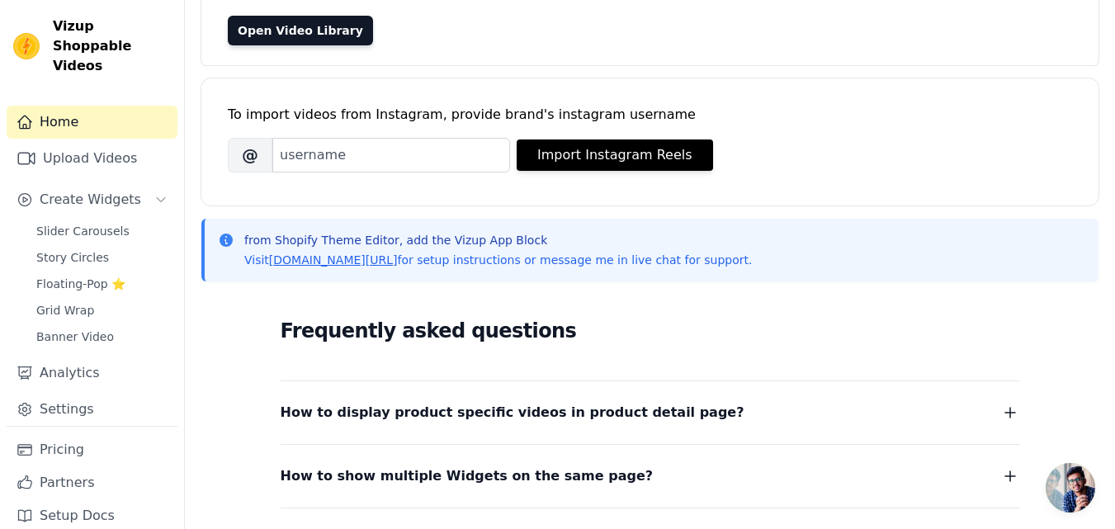
scroll to position [157, 0]
click at [507, 419] on span "How to display product specific videos in product detail page?" at bounding box center [513, 411] width 464 height 23
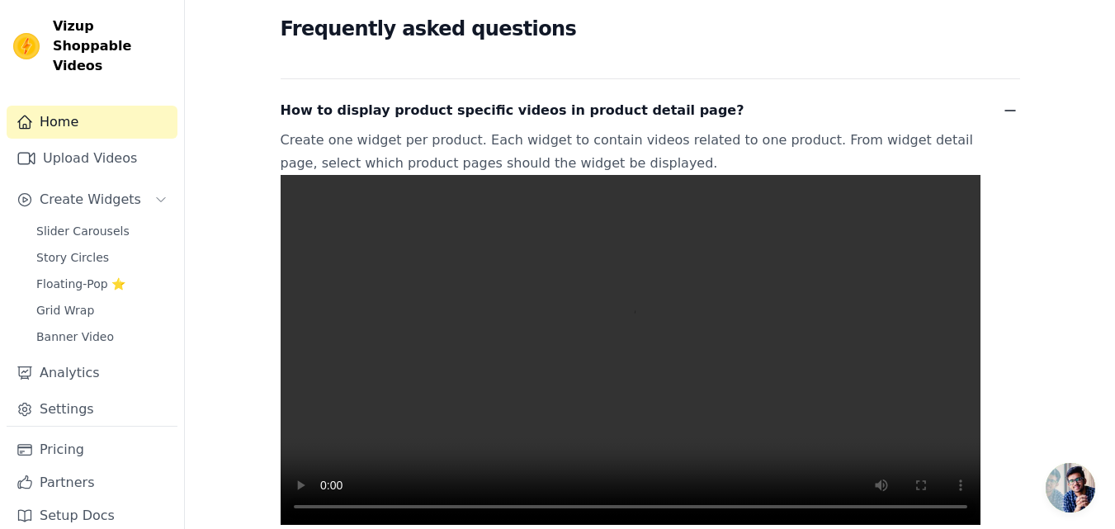
scroll to position [464, 0]
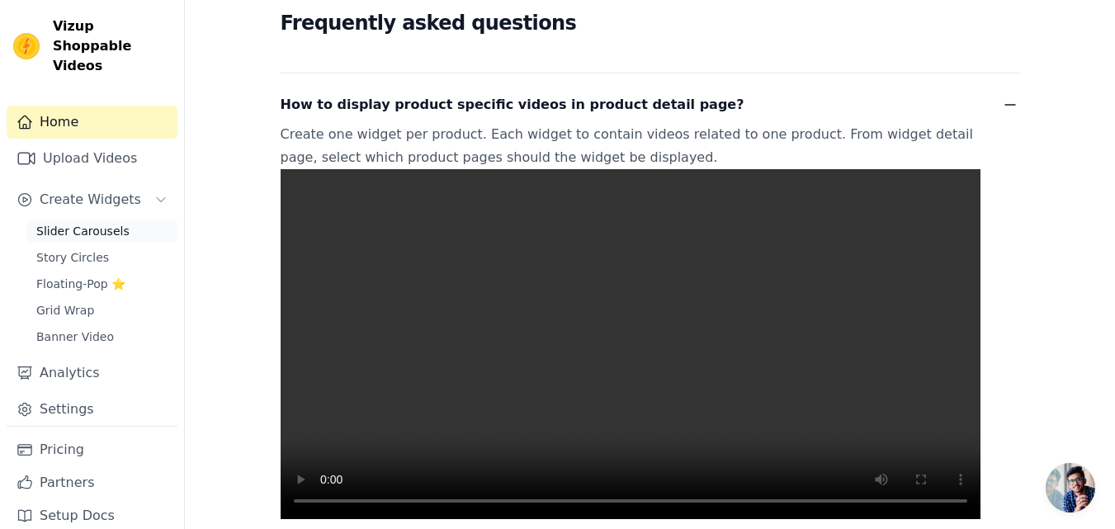
click at [101, 223] on span "Slider Carousels" at bounding box center [82, 231] width 93 height 17
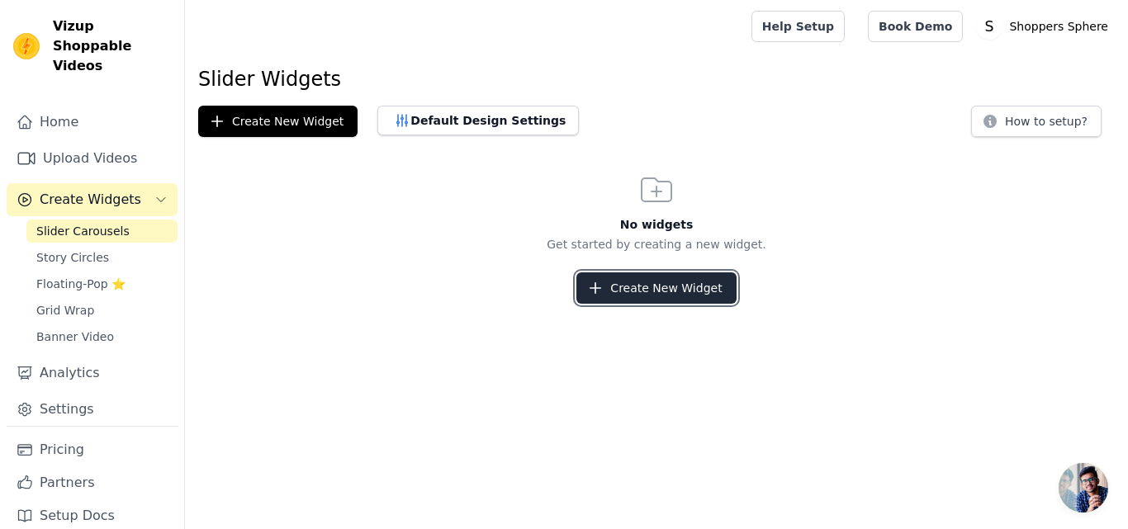
click at [636, 291] on button "Create New Widget" at bounding box center [655, 287] width 159 height 31
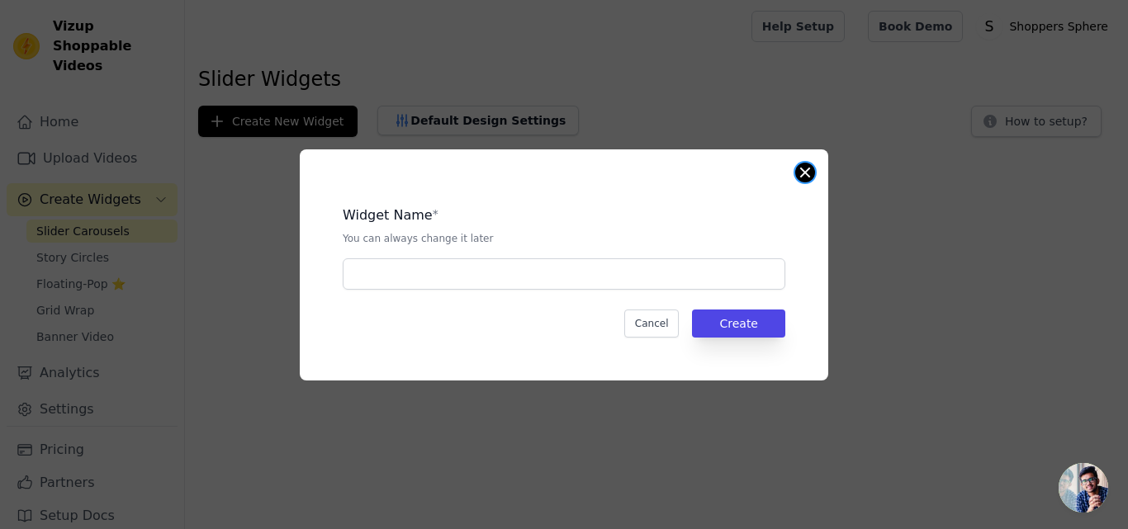
click at [802, 176] on button "Close modal" at bounding box center [805, 173] width 20 height 20
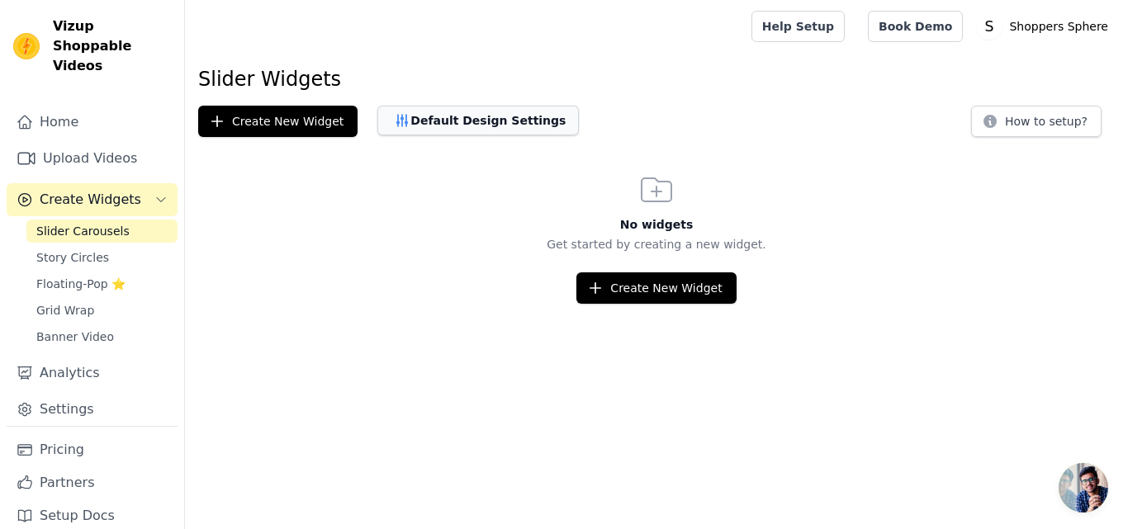
click at [453, 121] on button "Default Design Settings" at bounding box center [477, 121] width 201 height 30
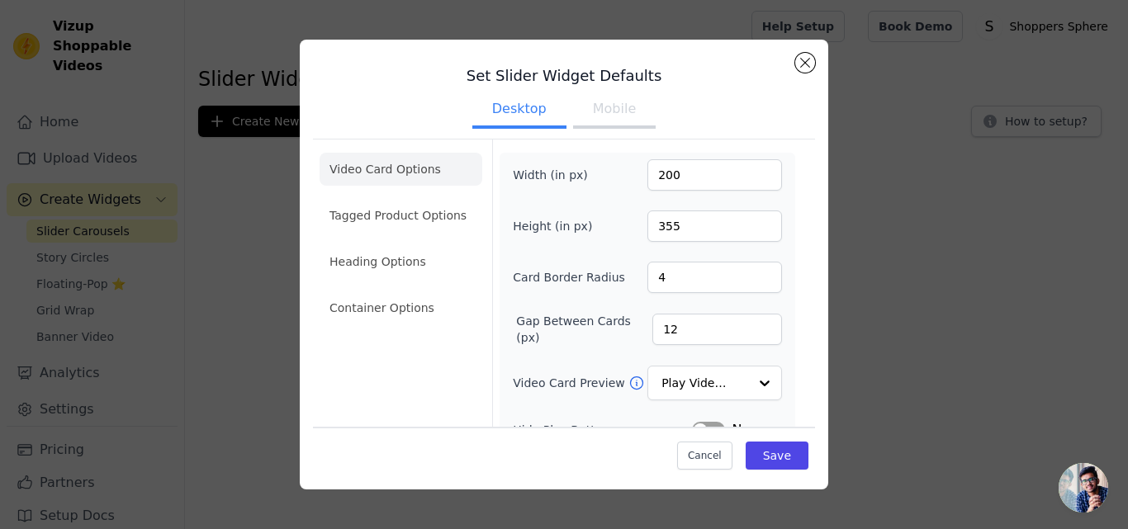
click at [453, 121] on div "Set Slider Widget Defaults Desktop Mobile Video Card Options Tagged Product Opt…" at bounding box center [564, 264] width 1128 height 529
click at [813, 64] on button "Close modal" at bounding box center [805, 63] width 20 height 20
